Goal: Task Accomplishment & Management: Complete application form

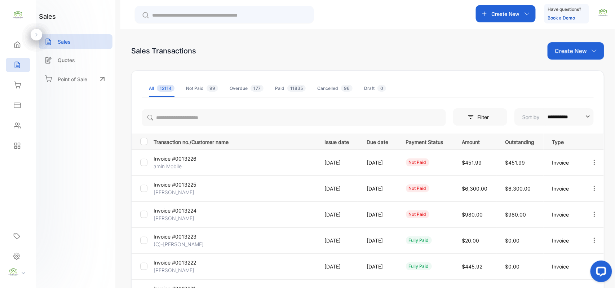
click at [573, 53] on p "Create New" at bounding box center [571, 50] width 32 height 9
click at [575, 74] on span "Invoice" at bounding box center [576, 75] width 17 height 8
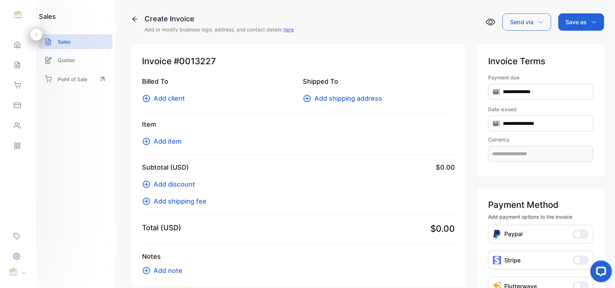
type input "**********"
click at [166, 101] on span "Add client" at bounding box center [169, 98] width 31 height 10
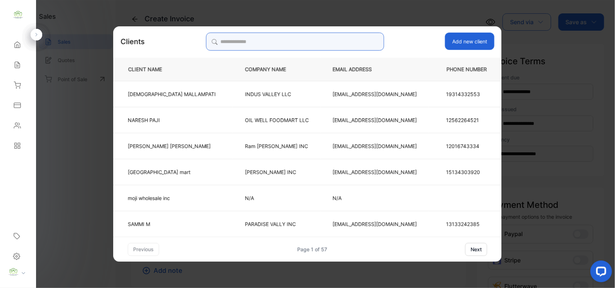
click at [307, 46] on input "search" at bounding box center [295, 41] width 178 height 18
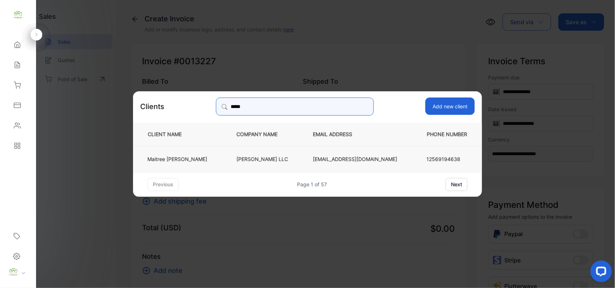
type input "*****"
click at [214, 160] on td "[PERSON_NAME]" at bounding box center [179, 158] width 92 height 26
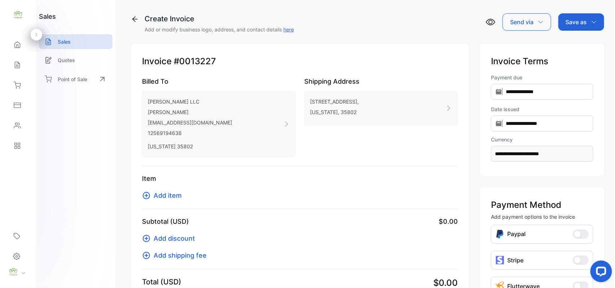
click at [162, 193] on span "Add item" at bounding box center [168, 195] width 28 height 10
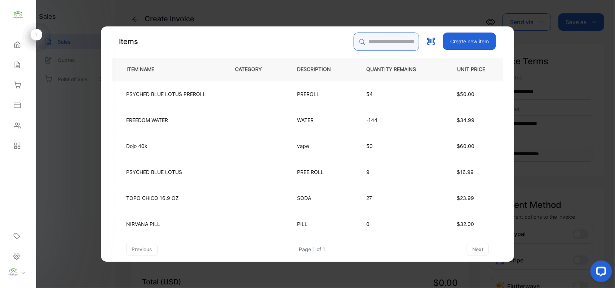
click at [368, 37] on input "search" at bounding box center [386, 41] width 66 height 18
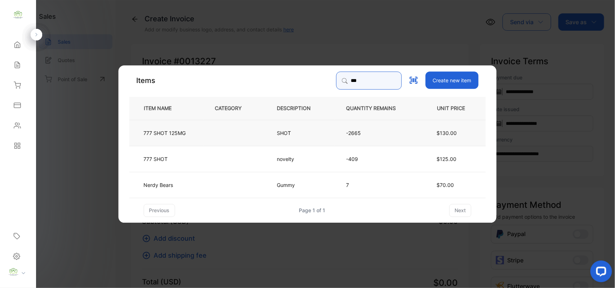
type input "***"
click at [235, 133] on td at bounding box center [234, 132] width 62 height 26
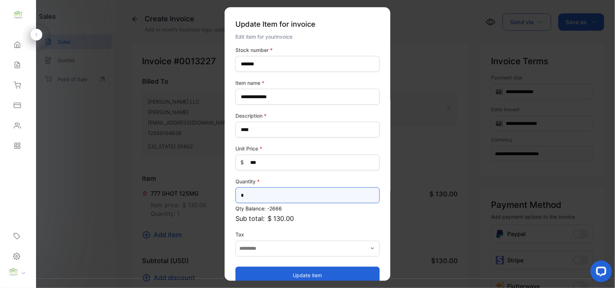
click at [310, 193] on input "*" at bounding box center [307, 195] width 144 height 16
type input "**"
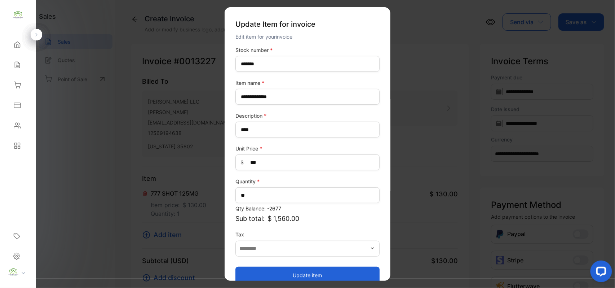
click at [244, 277] on button "Update item" at bounding box center [307, 274] width 144 height 17
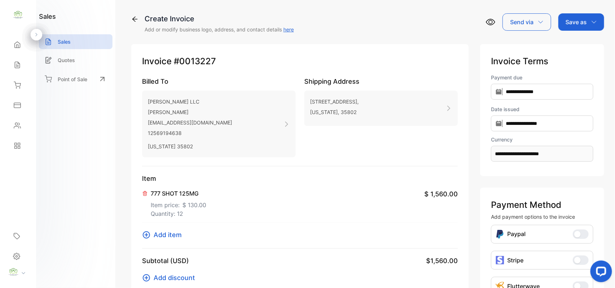
click at [165, 231] on span "Add item" at bounding box center [168, 235] width 28 height 10
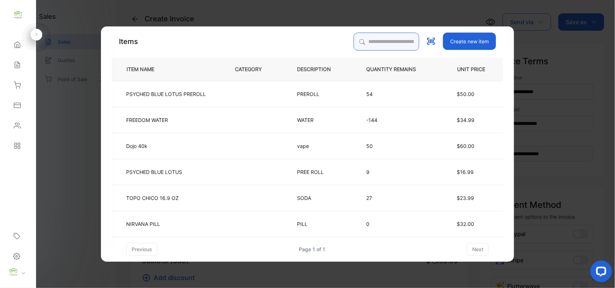
click at [379, 39] on input "search" at bounding box center [386, 41] width 66 height 18
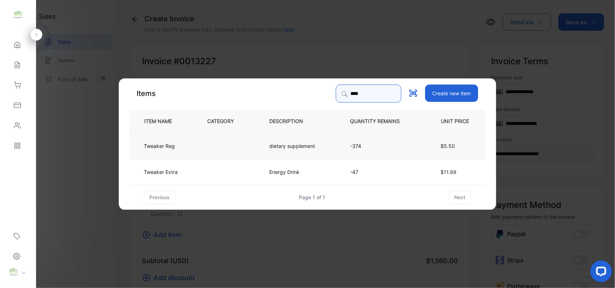
type input "****"
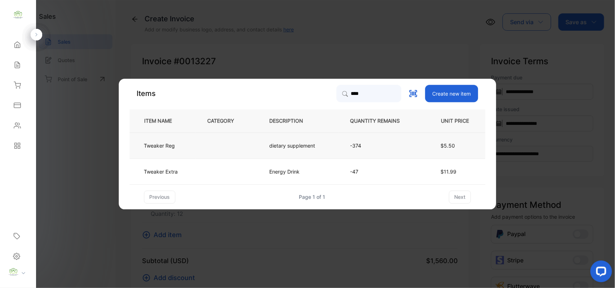
click at [220, 146] on td at bounding box center [227, 145] width 62 height 26
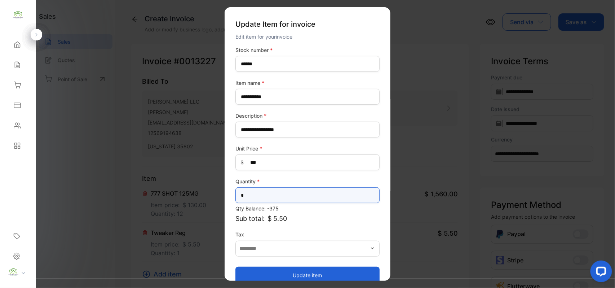
click at [300, 197] on input "*" at bounding box center [307, 195] width 144 height 16
type input "*"
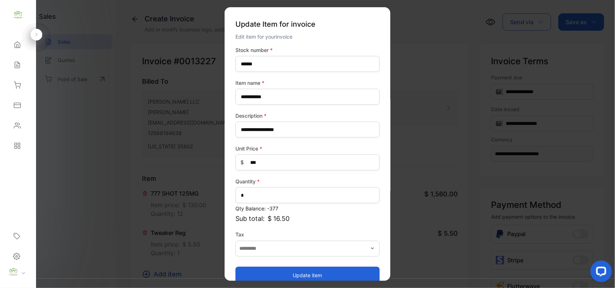
drag, startPoint x: 294, startPoint y: 270, endPoint x: 268, endPoint y: 264, distance: 26.6
click at [292, 270] on button "Update item" at bounding box center [307, 274] width 144 height 17
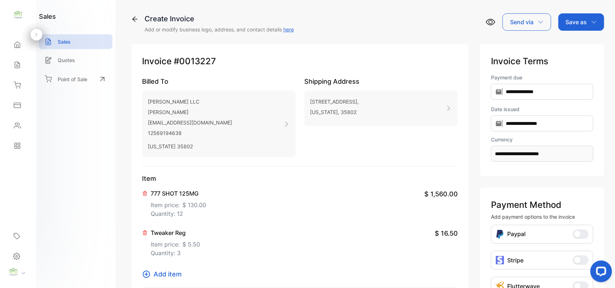
click at [174, 274] on span "Add item" at bounding box center [168, 274] width 28 height 10
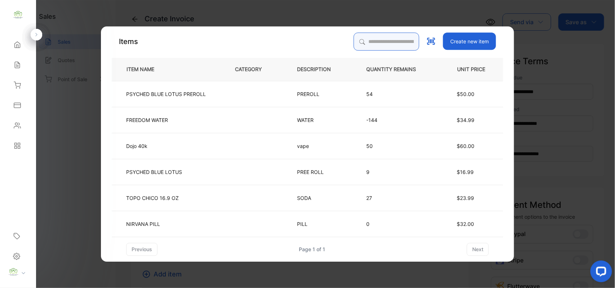
click at [381, 44] on input "search" at bounding box center [386, 41] width 66 height 18
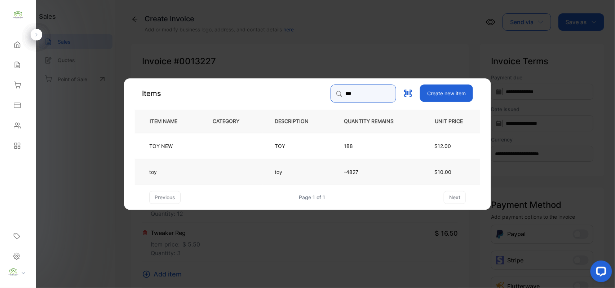
type input "***"
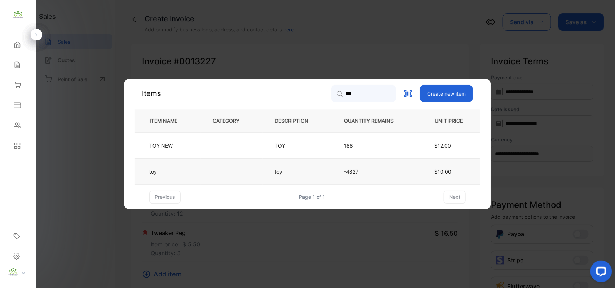
click at [240, 166] on td at bounding box center [232, 171] width 62 height 26
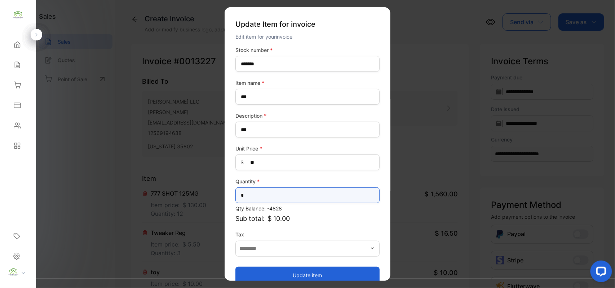
click at [276, 191] on input "*" at bounding box center [307, 195] width 144 height 16
type input "**"
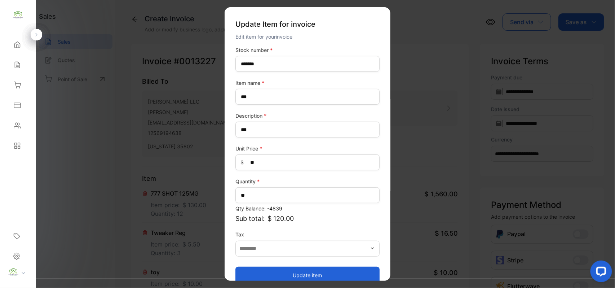
click at [248, 271] on button "Update item" at bounding box center [307, 274] width 144 height 17
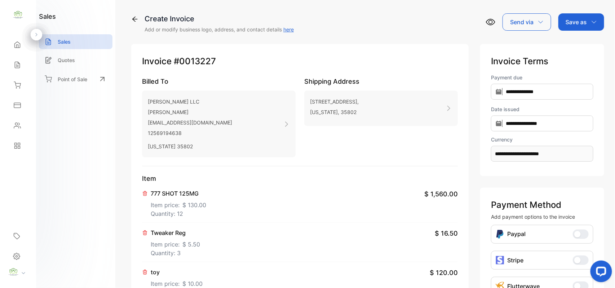
drag, startPoint x: 575, startPoint y: 18, endPoint x: 578, endPoint y: 25, distance: 7.0
click at [577, 20] on p "Save as" at bounding box center [575, 22] width 21 height 9
click at [573, 45] on div "Invoice" at bounding box center [579, 46] width 41 height 14
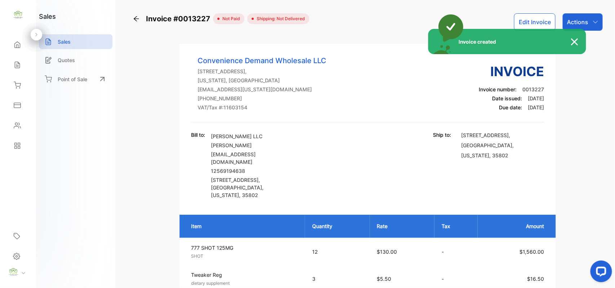
click at [588, 20] on div "Invoice created" at bounding box center [307, 144] width 615 height 288
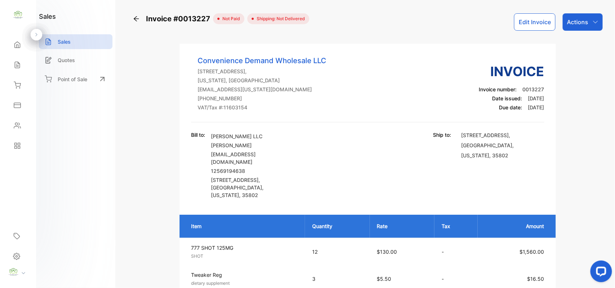
click at [588, 20] on div "Actions" at bounding box center [582, 21] width 40 height 17
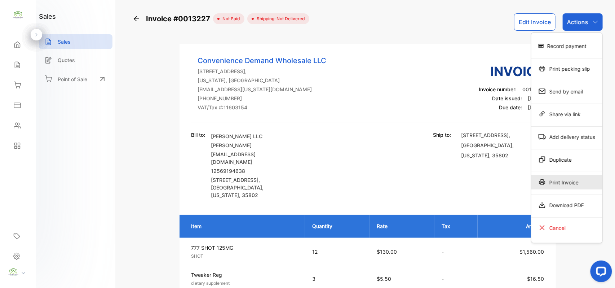
click at [567, 183] on div "Print Invoice" at bounding box center [566, 182] width 71 height 14
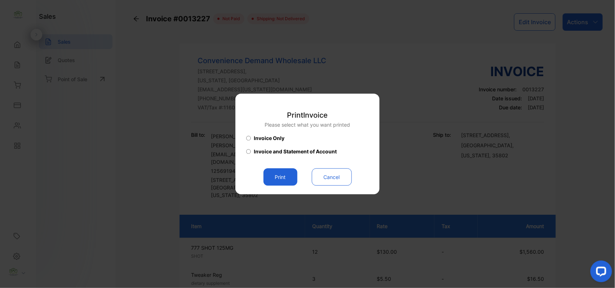
drag, startPoint x: 283, startPoint y: 173, endPoint x: 298, endPoint y: 172, distance: 14.8
click at [285, 173] on button "Print" at bounding box center [280, 176] width 34 height 17
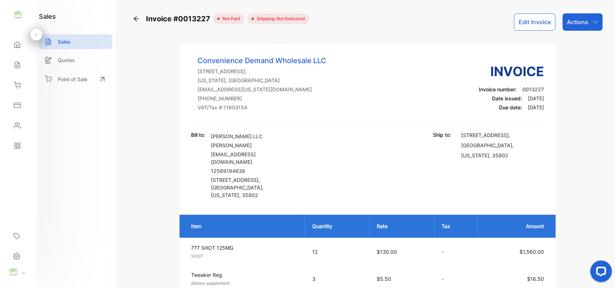
click at [578, 20] on p "Actions" at bounding box center [577, 22] width 21 height 9
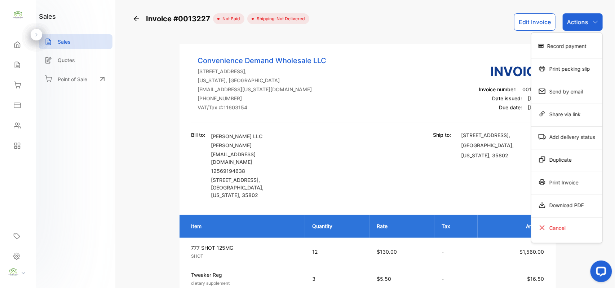
drag, startPoint x: 558, startPoint y: 71, endPoint x: 534, endPoint y: 91, distance: 31.3
click at [558, 74] on div "Print packing slip" at bounding box center [566, 68] width 71 height 14
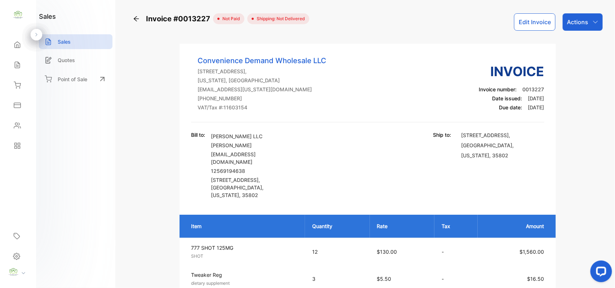
click at [532, 25] on button "Edit Invoice" at bounding box center [534, 21] width 41 height 17
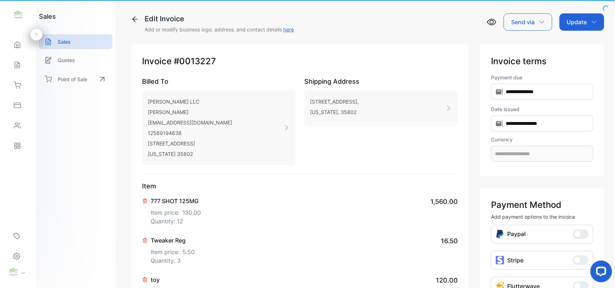
type input "**********"
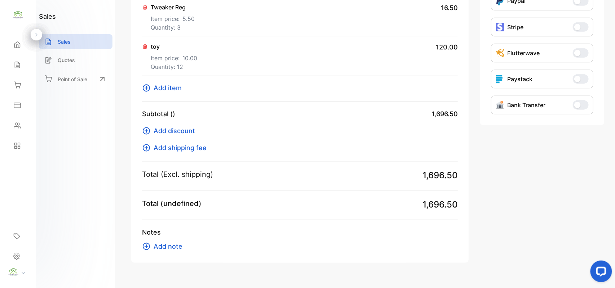
scroll to position [249, 0]
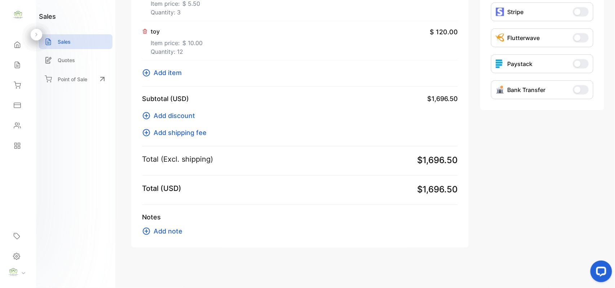
click at [158, 227] on span "Add note" at bounding box center [168, 231] width 29 height 10
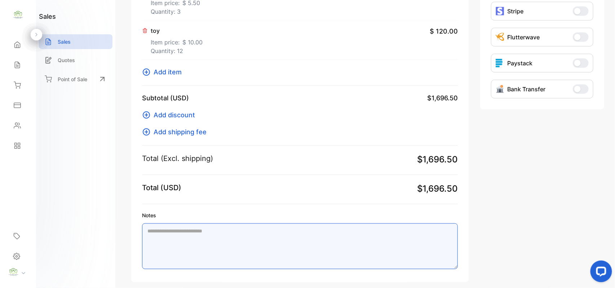
click at [209, 235] on textarea "Notes" at bounding box center [300, 246] width 316 height 46
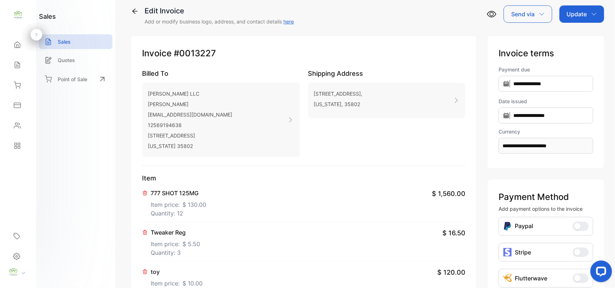
scroll to position [0, 0]
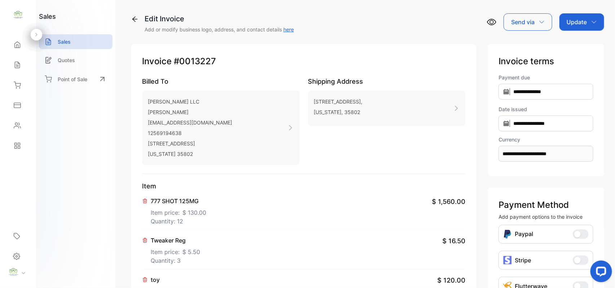
click at [587, 19] on div "Update" at bounding box center [581, 21] width 45 height 17
type textarea "**********"
click at [582, 46] on div "Invoice" at bounding box center [582, 46] width 41 height 14
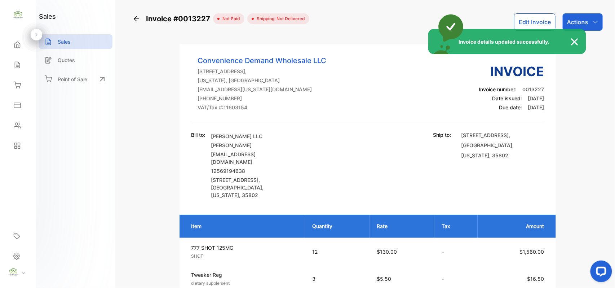
click at [586, 20] on div "Invoice details updated successfully." at bounding box center [307, 144] width 615 height 288
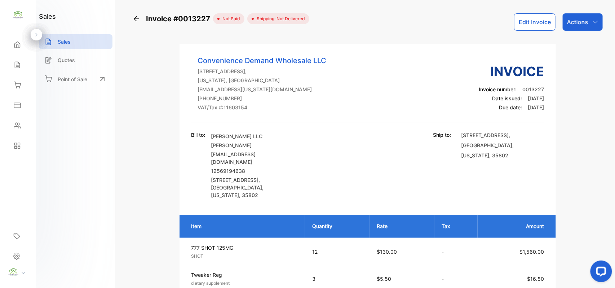
click at [586, 20] on p "Actions" at bounding box center [577, 22] width 21 height 9
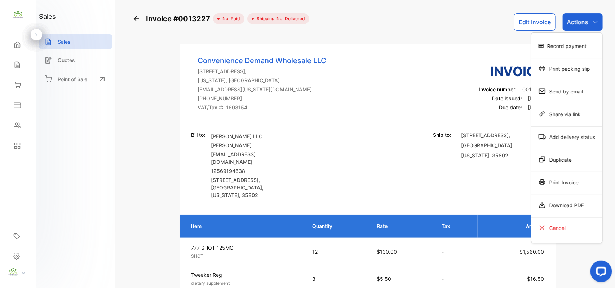
drag, startPoint x: 576, startPoint y: 70, endPoint x: 551, endPoint y: 82, distance: 27.7
click at [575, 70] on div "Print packing slip" at bounding box center [566, 68] width 71 height 14
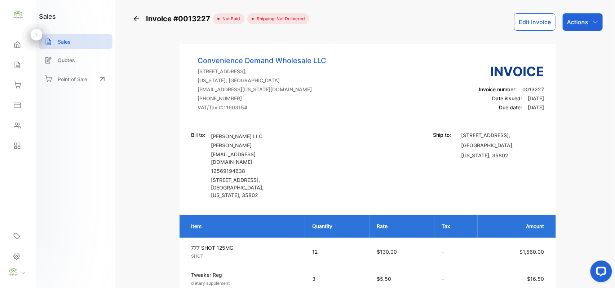
click at [588, 21] on div "Actions" at bounding box center [582, 21] width 40 height 17
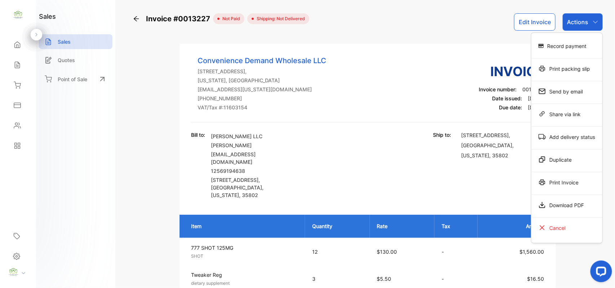
click at [572, 73] on div "Print packing slip" at bounding box center [566, 68] width 71 height 14
